Goal: Navigation & Orientation: Find specific page/section

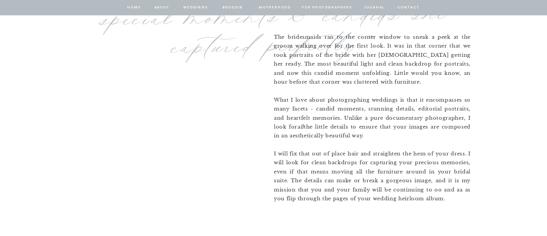
scroll to position [600, 0]
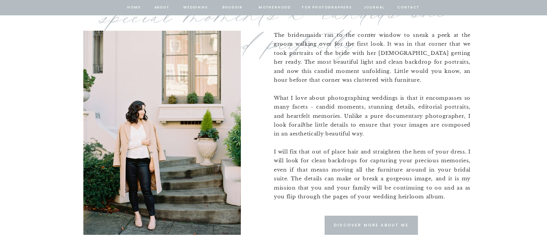
click at [338, 225] on p "Discover More about me" at bounding box center [371, 225] width 78 height 7
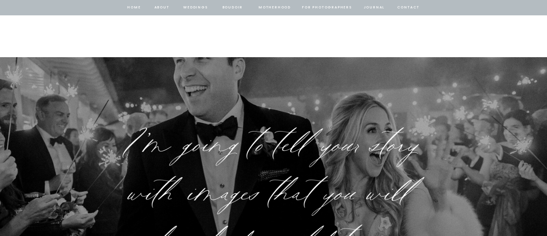
scroll to position [1229, 0]
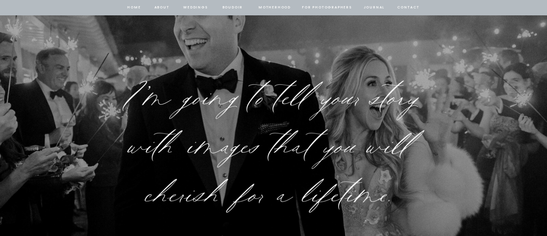
click at [199, 8] on nav "Weddings" at bounding box center [195, 7] width 26 height 7
